Goal: Task Accomplishment & Management: Complete application form

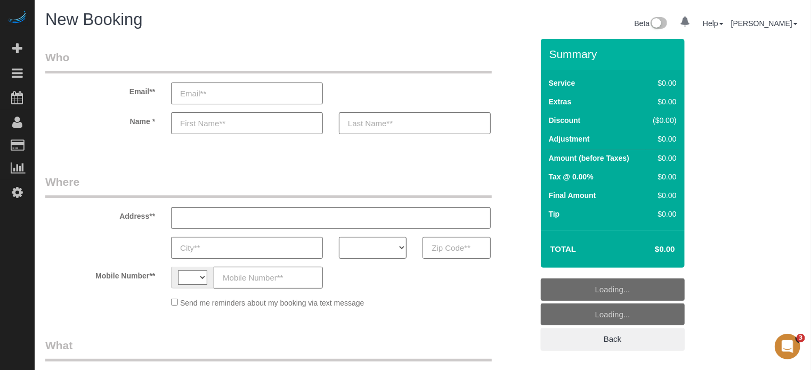
select select "string:[GEOGRAPHIC_DATA]"
select select "object:597"
select select "number:9"
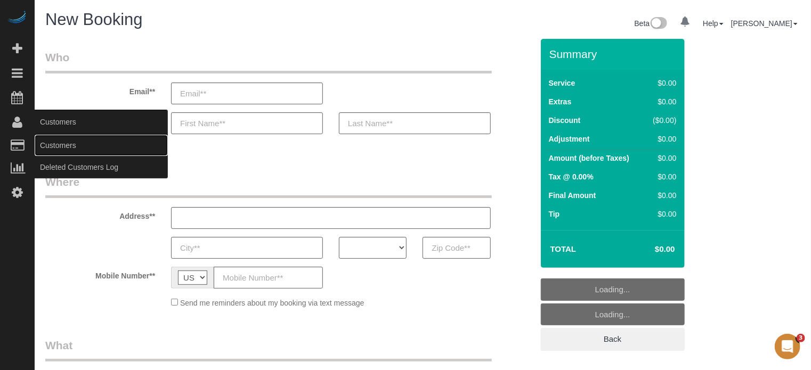
click at [46, 139] on link "Customers" at bounding box center [101, 145] width 133 height 21
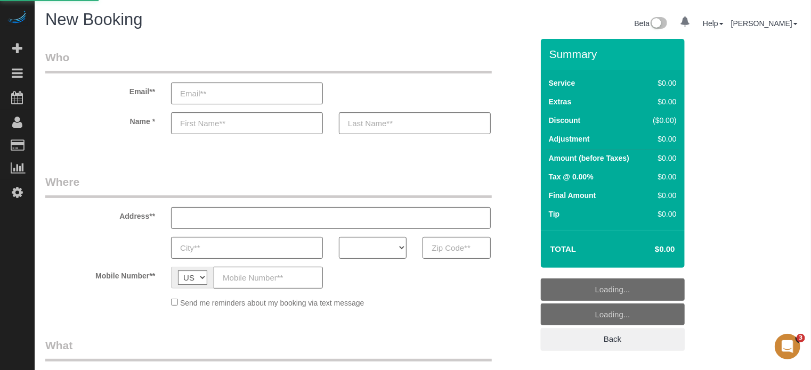
select select "4"
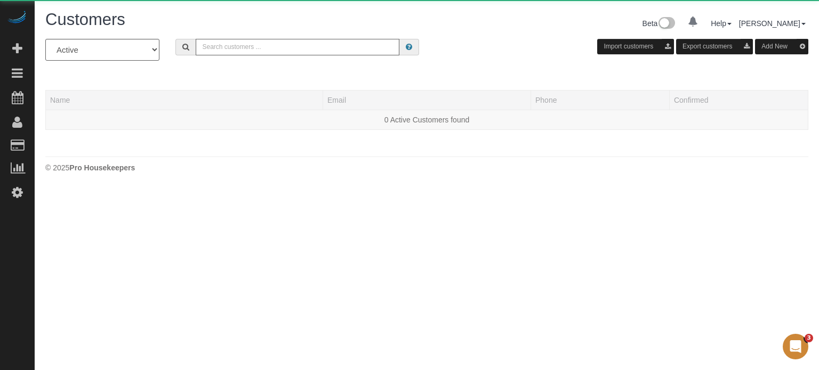
click at [219, 53] on input "text" at bounding box center [298, 47] width 204 height 17
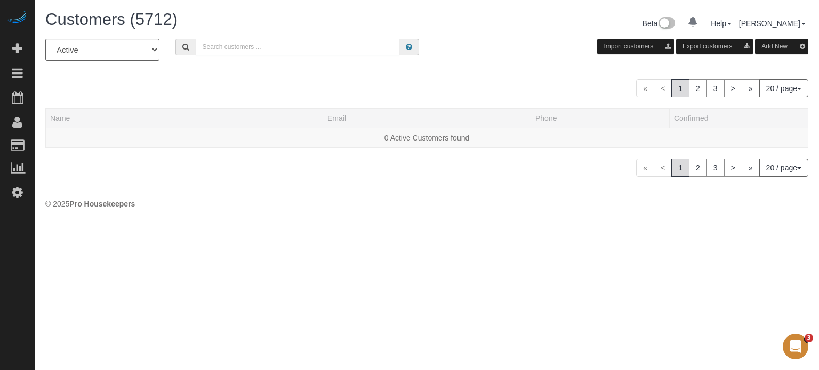
paste input "dianesheline@gmail.com"
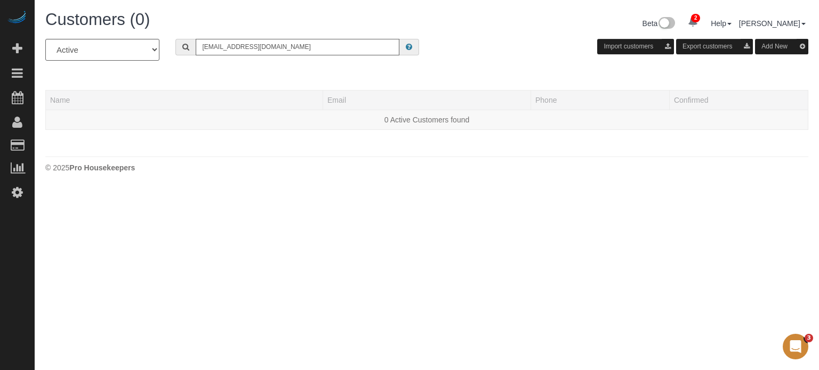
click at [288, 47] on input "dianesheline@gmail.com" at bounding box center [298, 47] width 204 height 17
type input "dianesheline@gmail.com"
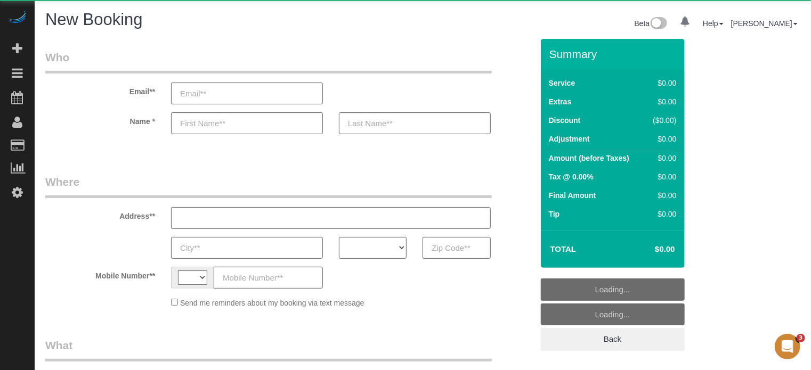
select select "string:[GEOGRAPHIC_DATA]"
select select "number:9"
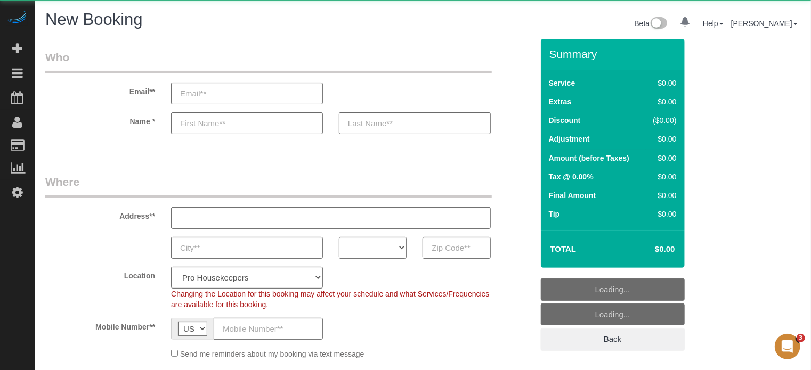
select select "object:1096"
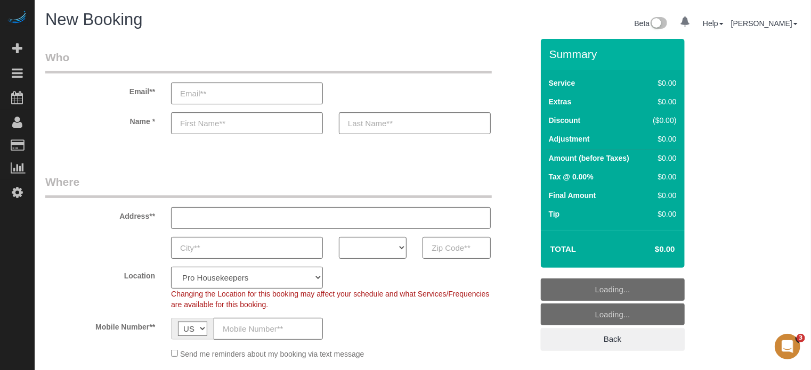
select select "4"
select select "object:1238"
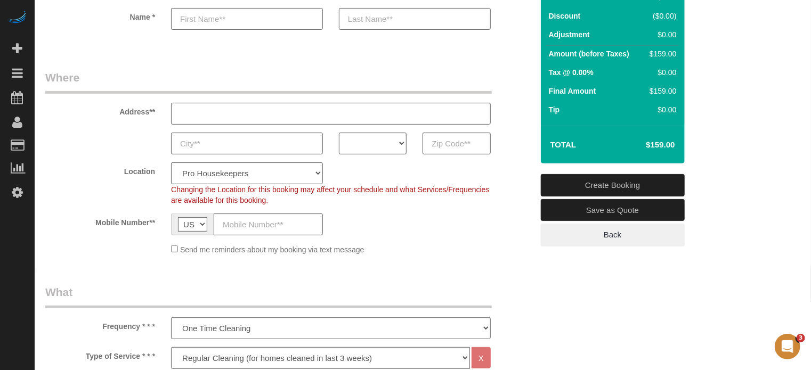
scroll to position [107, 0]
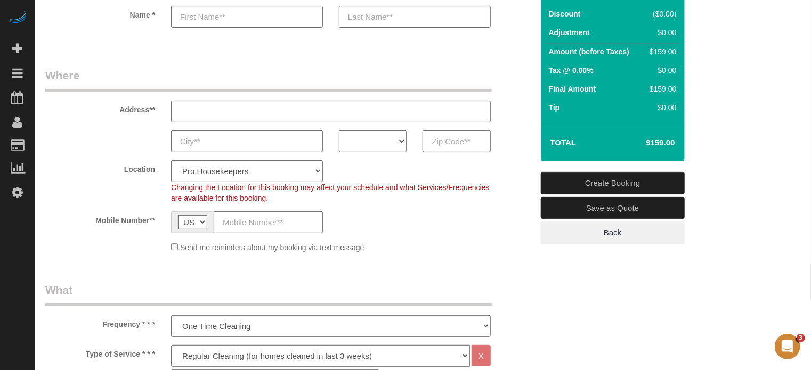
click at [467, 138] on input "text" at bounding box center [457, 142] width 68 height 22
click at [385, 137] on select "AK AL AR AZ CA CO CT DC DE [GEOGRAPHIC_DATA] [GEOGRAPHIC_DATA] HI IA ID IL IN K…" at bounding box center [373, 142] width 68 height 22
select select "[GEOGRAPHIC_DATA]"
click at [339, 131] on select "AK AL AR AZ CA CO CT DC DE [GEOGRAPHIC_DATA] [GEOGRAPHIC_DATA] HI IA ID IL IN K…" at bounding box center [373, 142] width 68 height 22
click at [266, 172] on select "Pro Housekeepers [GEOGRAPHIC_DATA] [GEOGRAPHIC_DATA] [GEOGRAPHIC_DATA] [GEOGRAP…" at bounding box center [247, 171] width 152 height 22
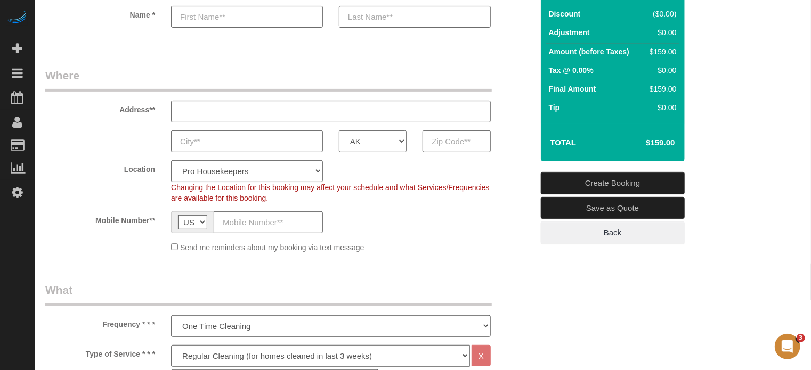
select select "15"
click at [171, 160] on select "Pro Housekeepers [GEOGRAPHIC_DATA] [GEOGRAPHIC_DATA] [GEOGRAPHIC_DATA] [GEOGRAP…" at bounding box center [247, 171] width 152 height 22
select select "object:1247"
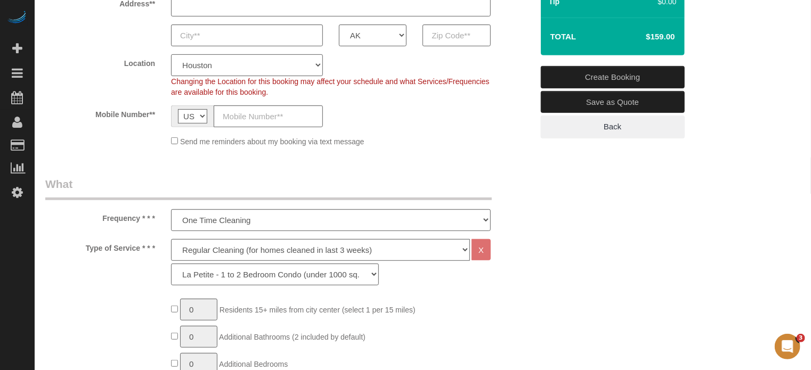
scroll to position [213, 0]
click at [241, 247] on select "Deep Cleaning (for homes that have not been cleaned in 3+ weeks) Spruce Regular…" at bounding box center [320, 250] width 299 height 22
select select "5"
click at [171, 239] on select "Deep Cleaning (for homes that have not been cleaned in 3+ weeks) Spruce Regular…" at bounding box center [320, 250] width 299 height 22
select select "93"
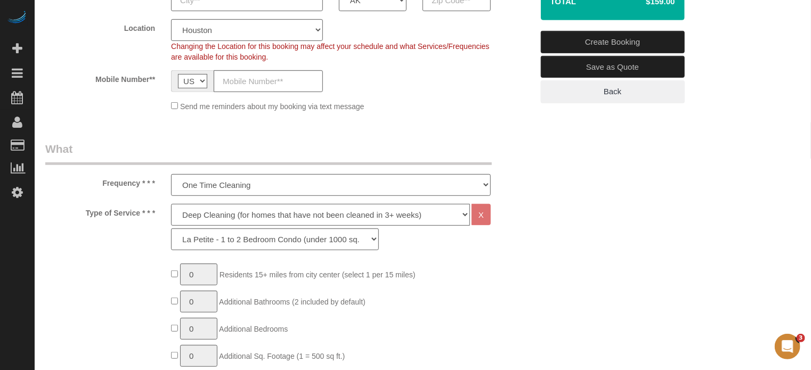
scroll to position [266, 0]
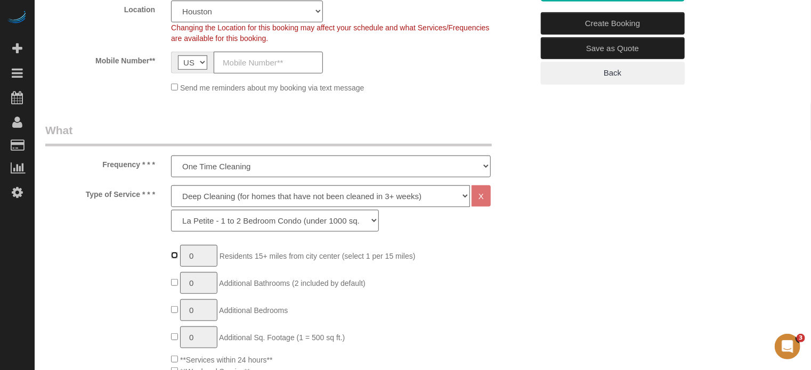
type input "1"
click at [199, 256] on input "1" at bounding box center [198, 256] width 37 height 22
type input "3"
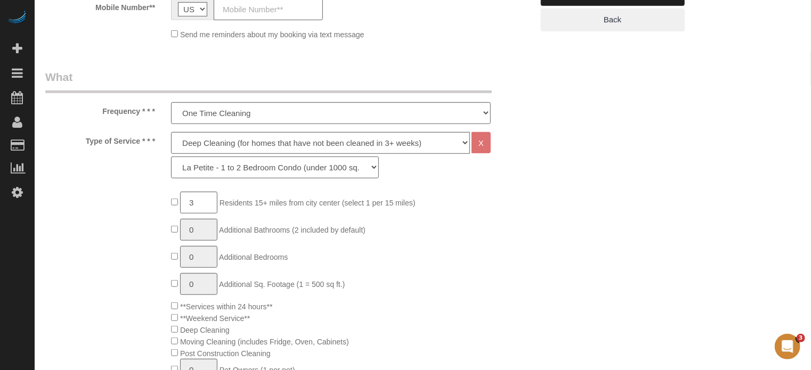
click at [210, 172] on select "La Petite - 1 to 2 Bedroom Condo (under 1000 sq. ft.) La Petite II - 2 Bedroom …" at bounding box center [275, 168] width 208 height 22
select select "94"
click at [171, 157] on select "La Petite - 1 to 2 Bedroom Condo (under 1000 sq. ft.) La Petite II - 2 Bedroom …" at bounding box center [275, 168] width 208 height 22
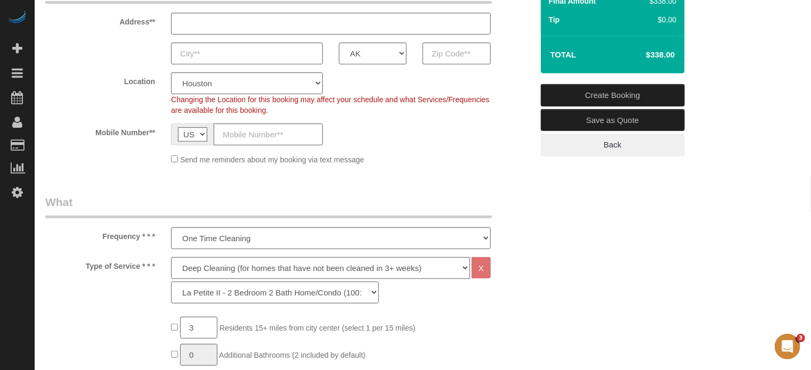
scroll to position [213, 0]
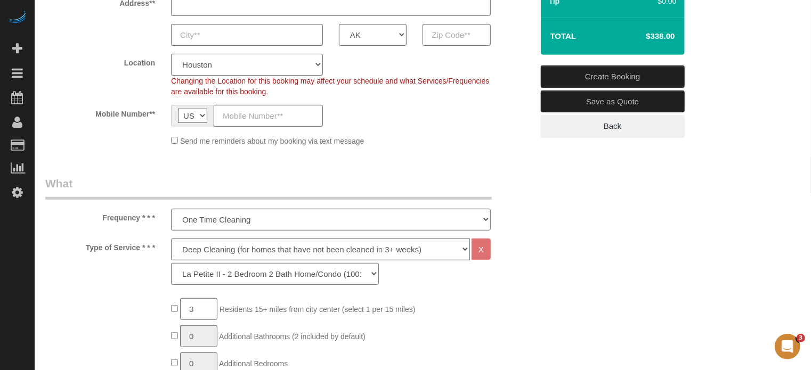
click at [371, 274] on select "La Petite - 1 to 2 Bedroom Condo (under 1000 sq. ft.) La Petite II - 2 Bedroom …" at bounding box center [275, 274] width 208 height 22
click at [171, 263] on select "La Petite - 1 to 2 Bedroom Condo (under 1000 sq. ft.) La Petite II - 2 Bedroom …" at bounding box center [275, 274] width 208 height 22
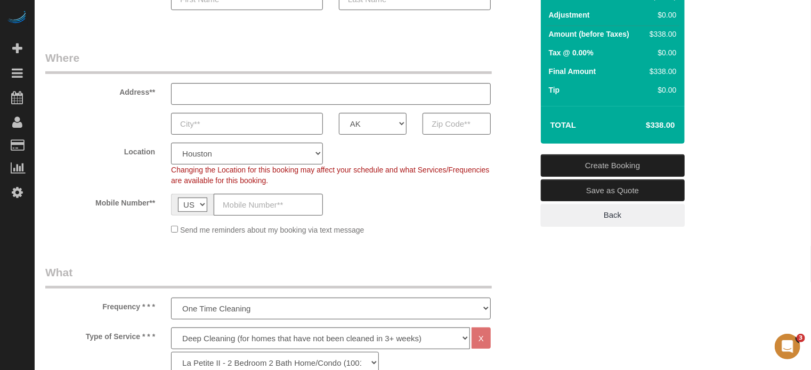
scroll to position [107, 0]
